Goal: Information Seeking & Learning: Learn about a topic

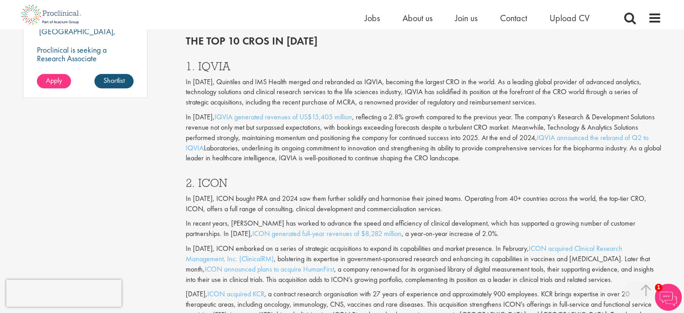
scroll to position [756, 0]
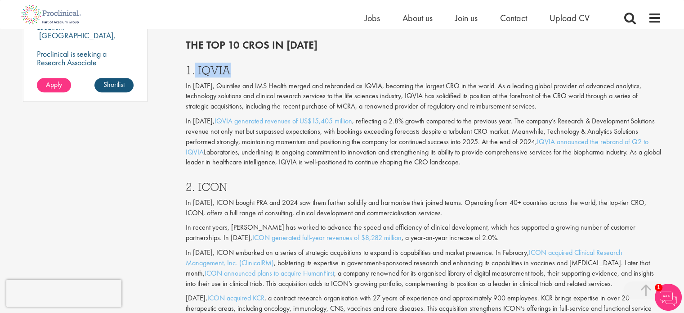
drag, startPoint x: 234, startPoint y: 65, endPoint x: 196, endPoint y: 67, distance: 37.8
click at [196, 67] on h3 "1. IQVIA" at bounding box center [424, 70] width 476 height 12
copy h3 "IQVIA"
drag, startPoint x: 230, startPoint y: 187, endPoint x: 198, endPoint y: 192, distance: 32.4
click at [198, 192] on h3 "2. ICON" at bounding box center [424, 187] width 476 height 12
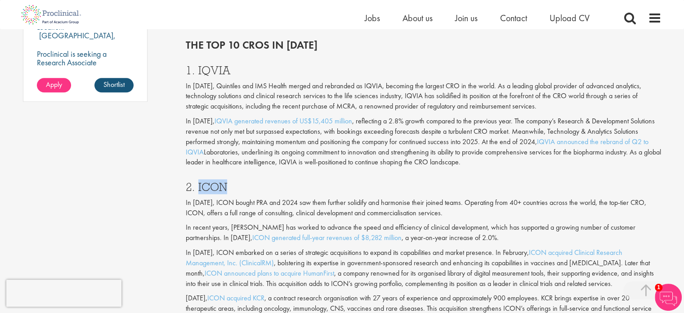
copy h3 "ICON"
click at [270, 176] on div "2. ICON In [DATE], ICON bought PRA and 2024 saw them further solidify and harmo…" at bounding box center [423, 255] width 489 height 167
drag, startPoint x: 196, startPoint y: 186, endPoint x: 228, endPoint y: 186, distance: 31.0
click at [228, 186] on h3 "2. ICON" at bounding box center [424, 187] width 476 height 12
copy h3 "ICON"
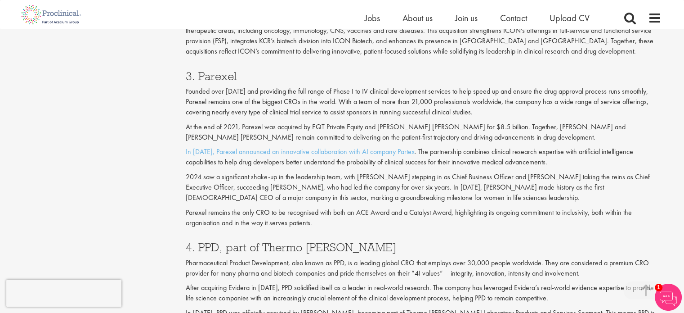
scroll to position [1038, 0]
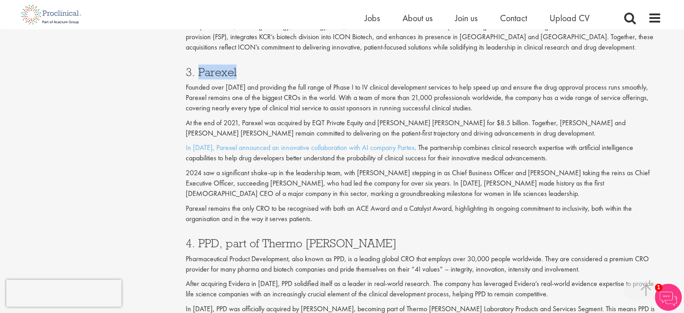
drag, startPoint x: 237, startPoint y: 72, endPoint x: 201, endPoint y: 76, distance: 37.0
click at [201, 76] on h3 "3. Parexel" at bounding box center [424, 72] width 476 height 12
copy h3 "Parexel"
click at [667, 125] on div "Top 10 CROs to watch in [DATE] our consultant managing the role Author: [PERSON…" at bounding box center [423, 223] width 489 height 2320
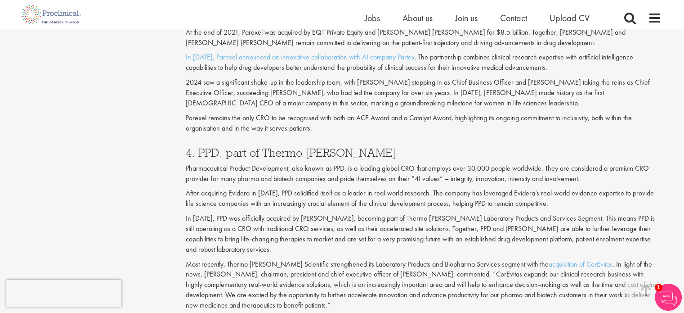
scroll to position [1116, 0]
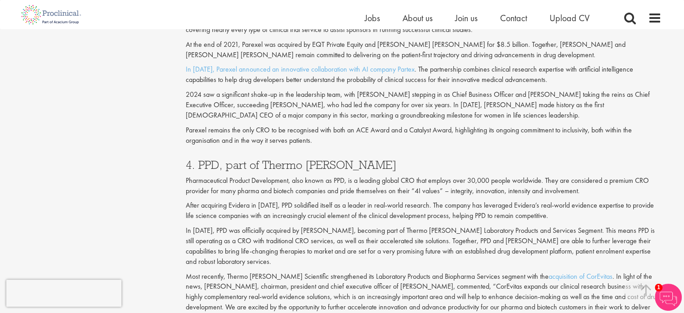
click at [190, 176] on p "Pharmaceutical Product Development, also known as PPD, is a leading global CRO …" at bounding box center [424, 185] width 476 height 21
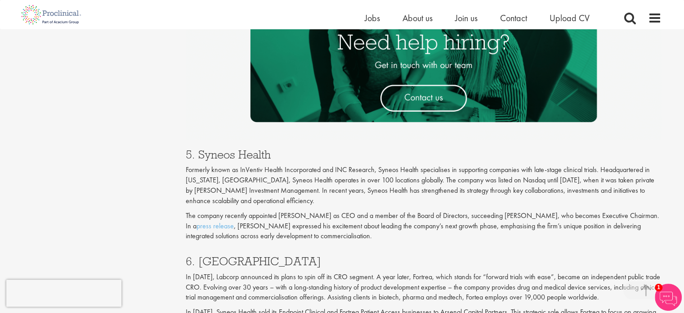
scroll to position [1478, 0]
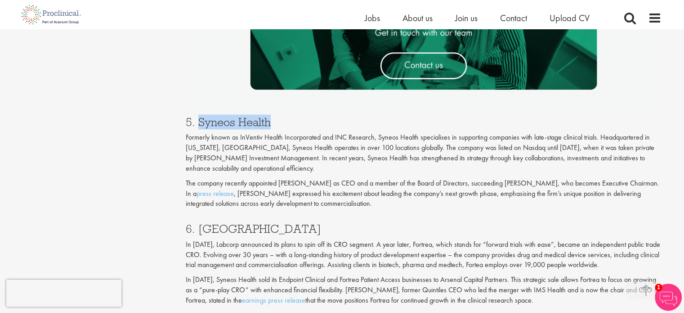
drag, startPoint x: 199, startPoint y: 121, endPoint x: 280, endPoint y: 117, distance: 80.6
click at [280, 117] on h3 "5. Syneos Health" at bounding box center [424, 122] width 476 height 12
copy h3 "Syneos Health"
drag, startPoint x: 239, startPoint y: 226, endPoint x: 196, endPoint y: 233, distance: 43.3
click at [196, 233] on h3 "6. [GEOGRAPHIC_DATA]" at bounding box center [424, 228] width 476 height 12
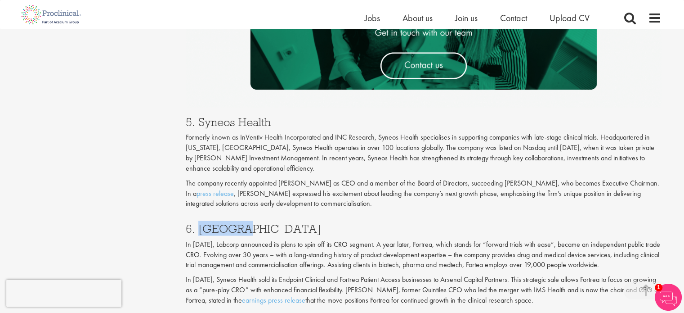
copy h3 "Fortrea"
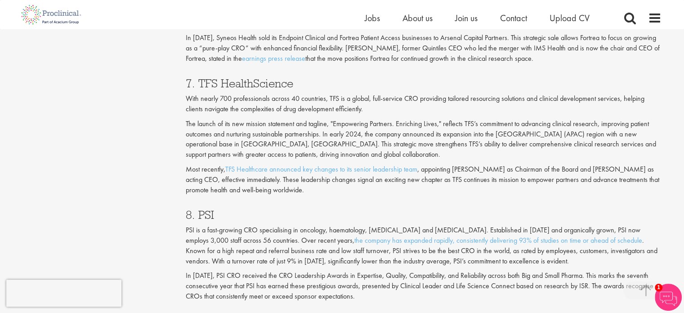
scroll to position [1728, 0]
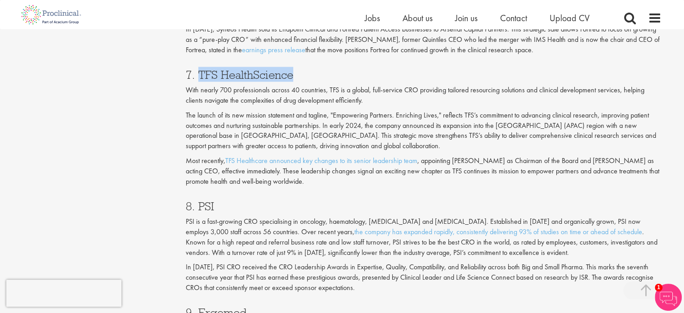
drag, startPoint x: 295, startPoint y: 74, endPoint x: 198, endPoint y: 75, distance: 96.7
click at [198, 75] on h3 "7. TFS HealthScience" at bounding box center [424, 75] width 476 height 12
copy h3 "TFS HealthScience"
drag, startPoint x: 219, startPoint y: 204, endPoint x: 198, endPoint y: 205, distance: 20.3
click at [198, 205] on h3 "8. PSI" at bounding box center [424, 206] width 476 height 12
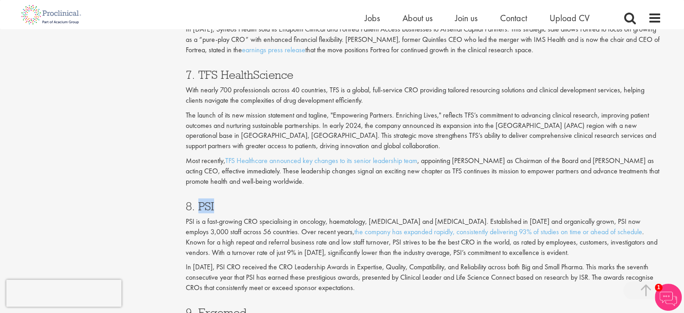
copy h3 "PSI"
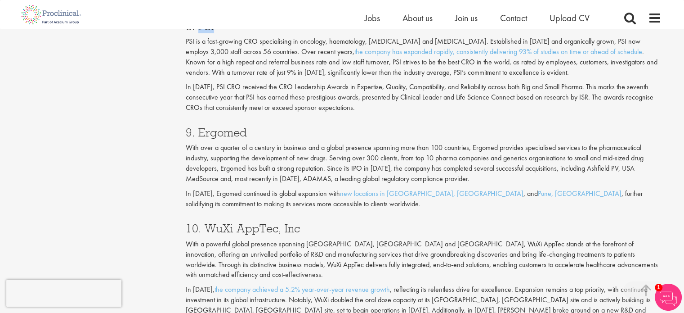
scroll to position [1956, 0]
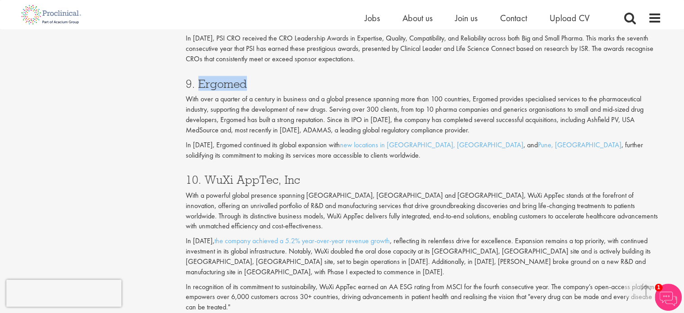
drag, startPoint x: 251, startPoint y: 83, endPoint x: 200, endPoint y: 86, distance: 51.4
click at [200, 86] on h3 "9. Ergomed" at bounding box center [424, 84] width 476 height 12
copy h3 "Ergomed"
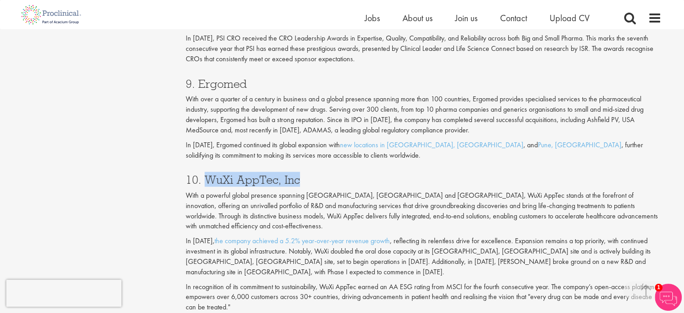
drag, startPoint x: 300, startPoint y: 177, endPoint x: 208, endPoint y: 175, distance: 92.2
click at [208, 175] on h3 "10. WuXi AppTec, Inc" at bounding box center [424, 180] width 476 height 12
copy h3 "WuXi AppTec, Inc"
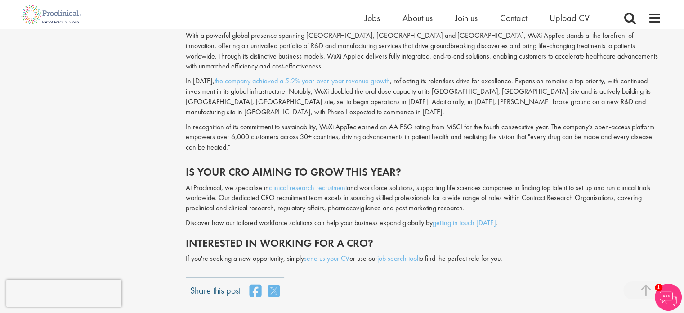
scroll to position [1990, 0]
